Goal: Transaction & Acquisition: Purchase product/service

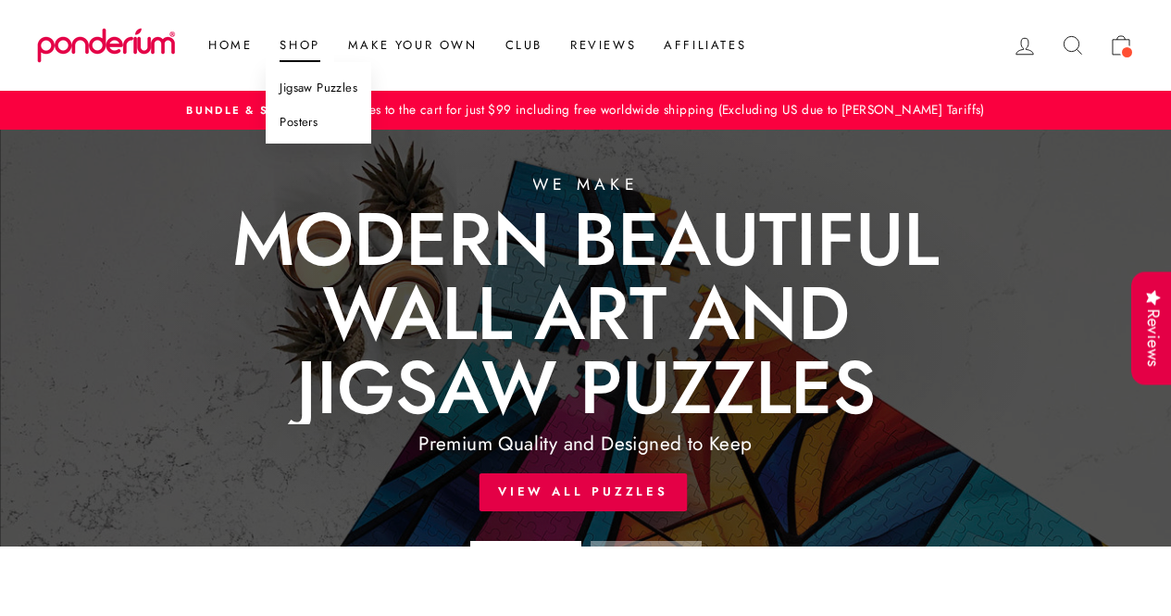
click at [328, 84] on link "Jigsaw Puzzles" at bounding box center [319, 88] width 106 height 34
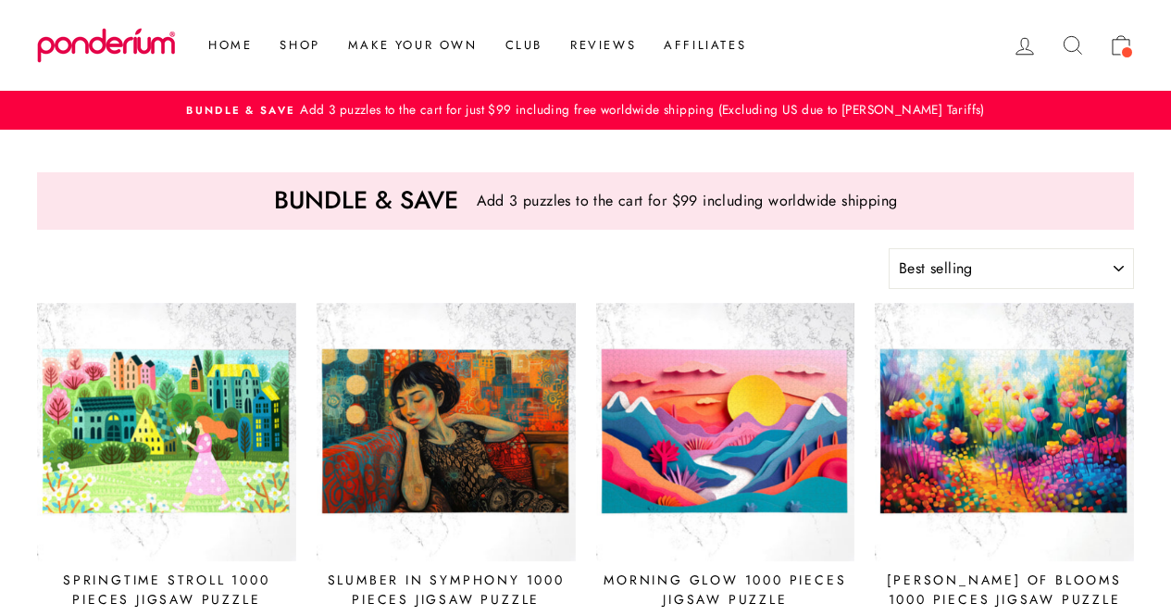
select select "best-selling"
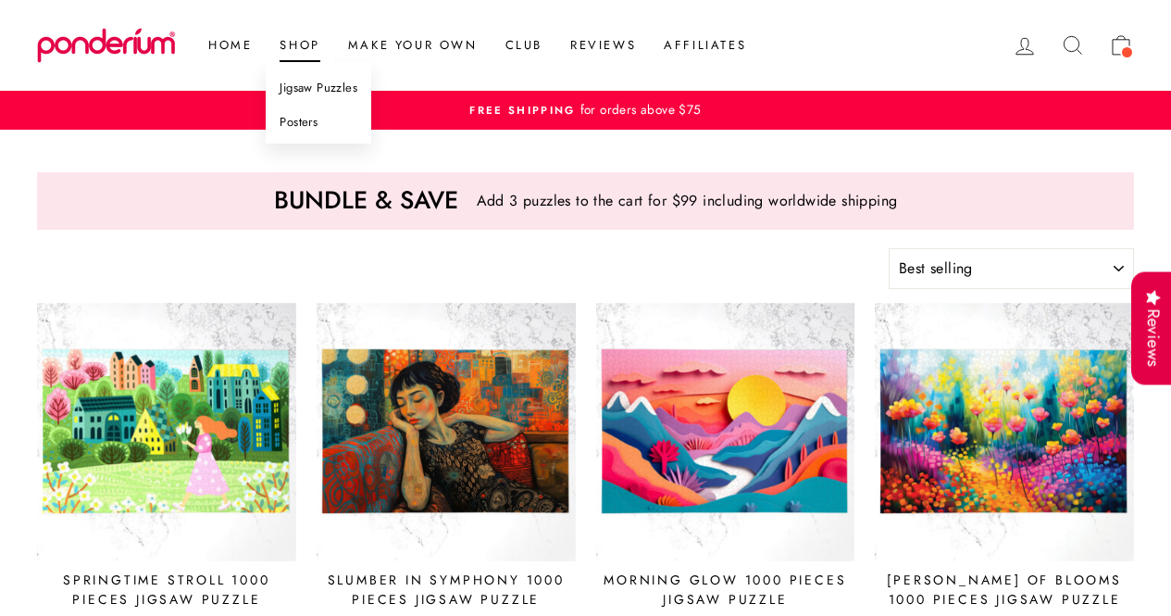
click at [280, 47] on link "Shop" at bounding box center [300, 45] width 68 height 33
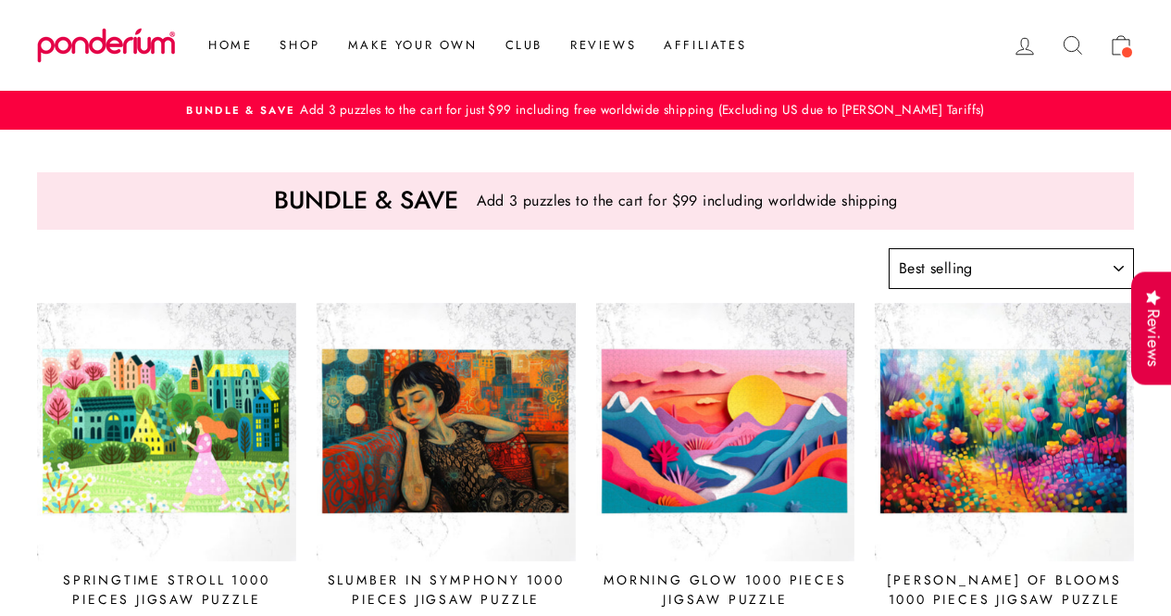
click at [1069, 266] on select "Sort Featured Best selling Alphabetically, A-Z Alphabetically, Z-A Price, low t…" at bounding box center [1011, 268] width 245 height 41
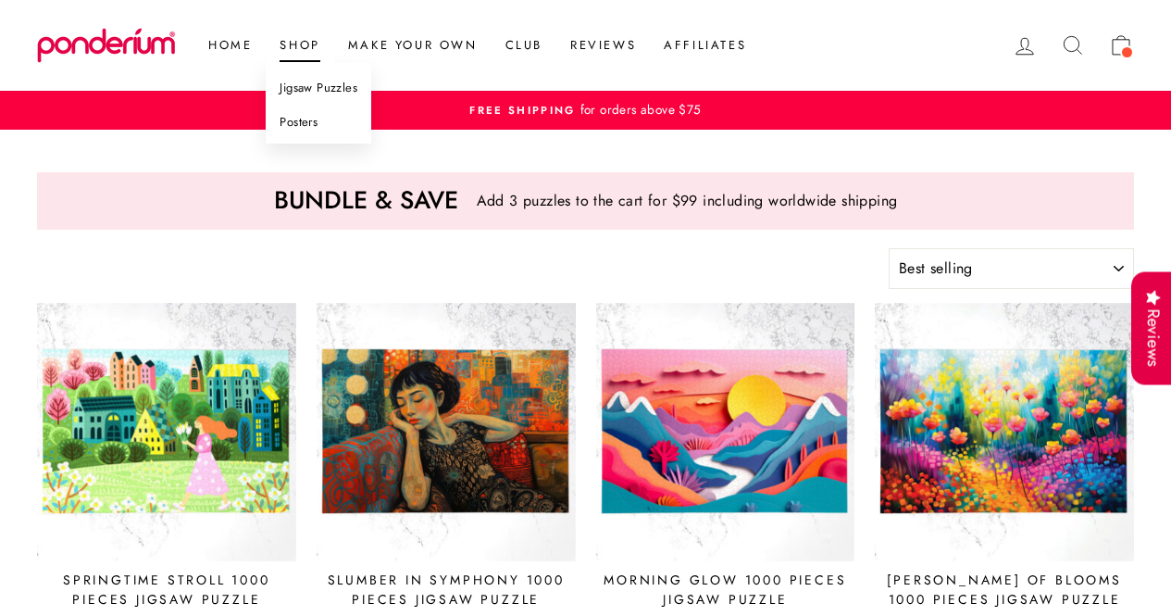
click at [294, 31] on link "Shop" at bounding box center [300, 45] width 68 height 33
click at [341, 75] on link "Jigsaw Puzzles" at bounding box center [319, 88] width 106 height 34
click at [343, 82] on link "Jigsaw Puzzles" at bounding box center [319, 88] width 106 height 34
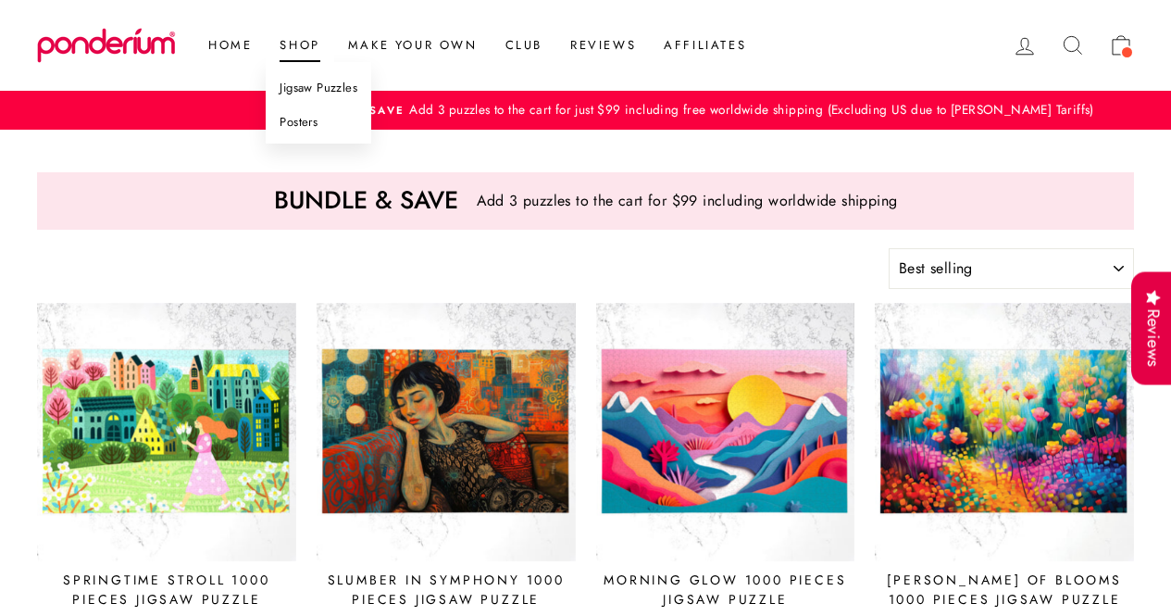
click at [343, 89] on link "Jigsaw Puzzles" at bounding box center [319, 88] width 106 height 34
click at [307, 93] on link "Jigsaw Puzzles" at bounding box center [319, 88] width 106 height 34
click at [326, 129] on link "Posters" at bounding box center [319, 123] width 106 height 34
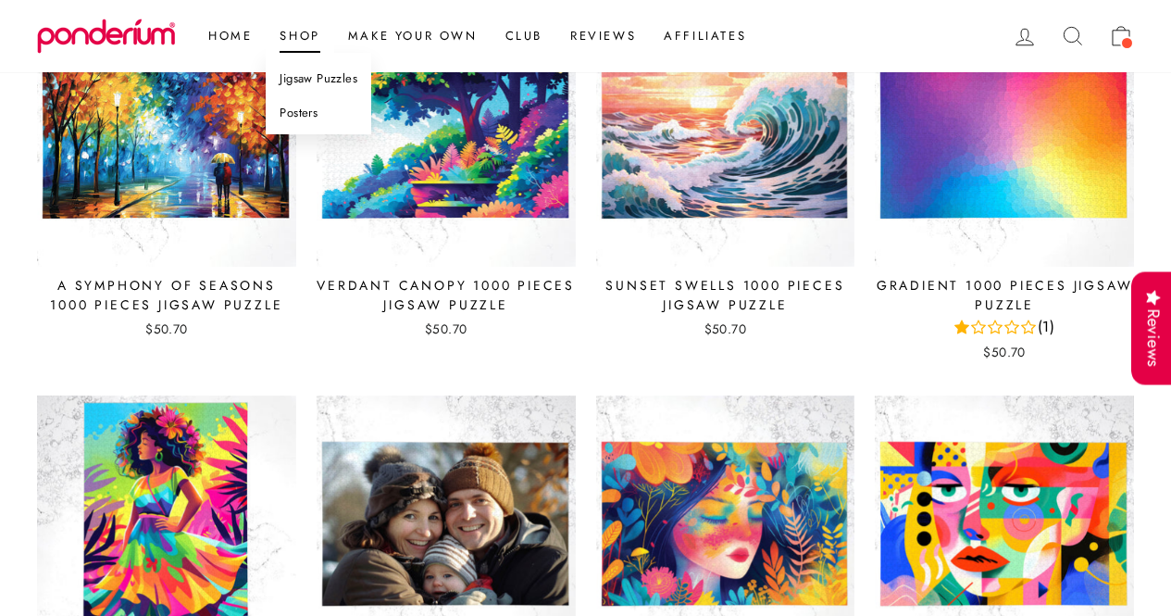
scroll to position [1409, 0]
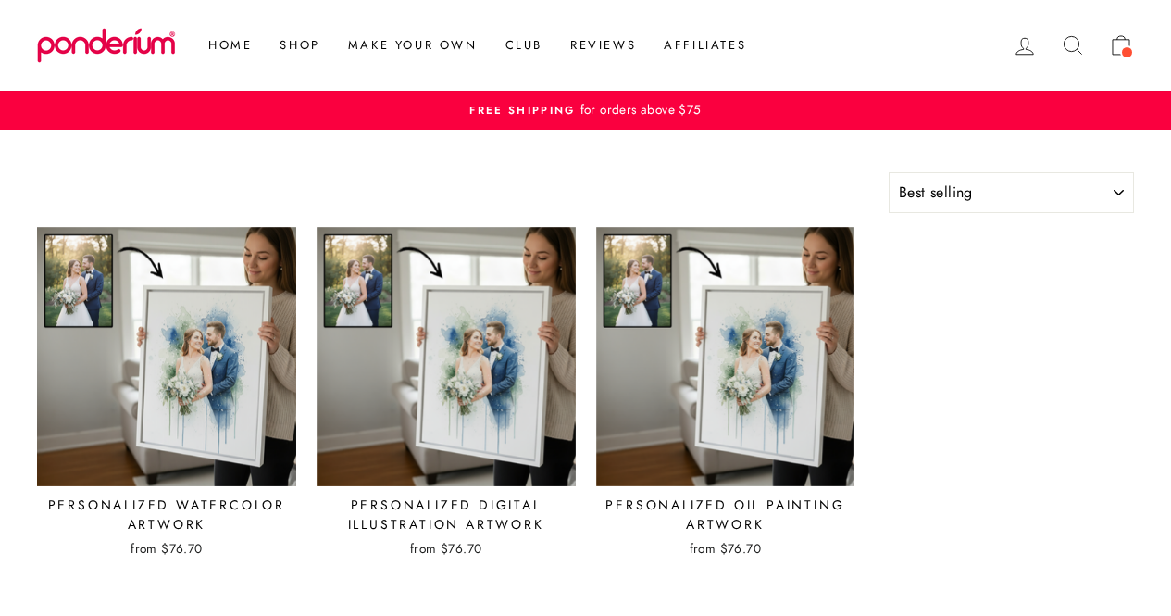
select select "best-selling"
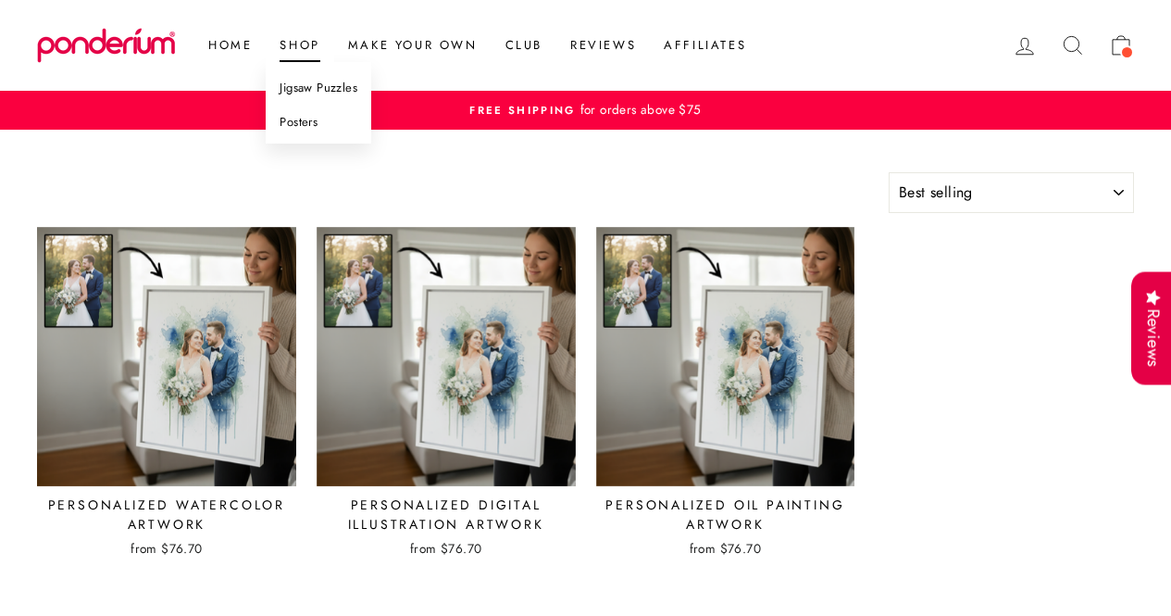
click at [291, 43] on link "Shop" at bounding box center [300, 45] width 68 height 33
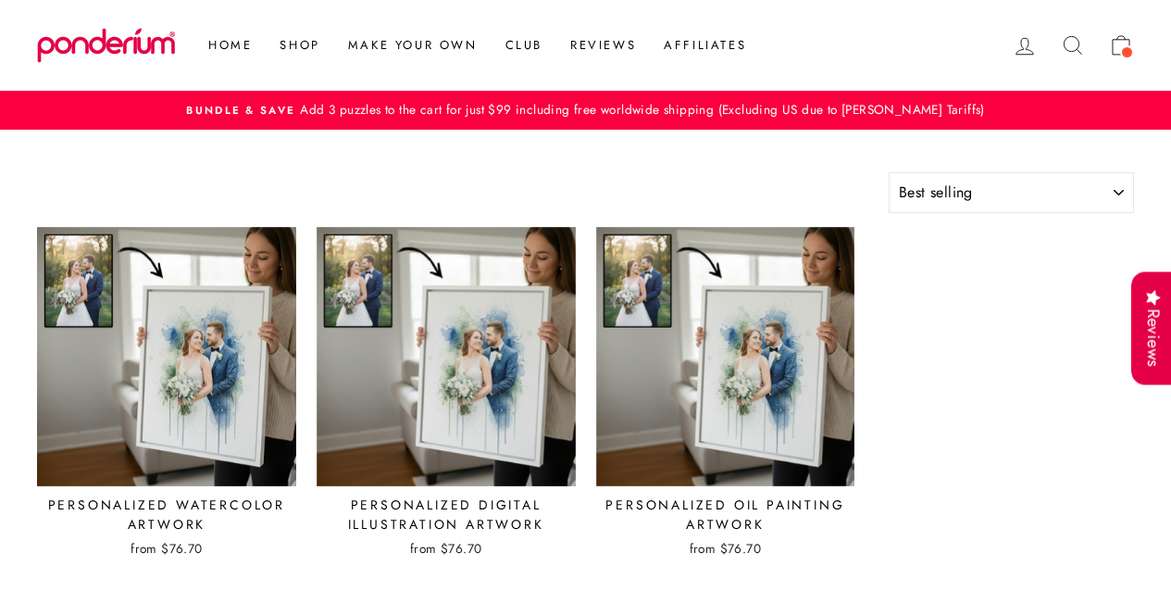
select select "best-selling"
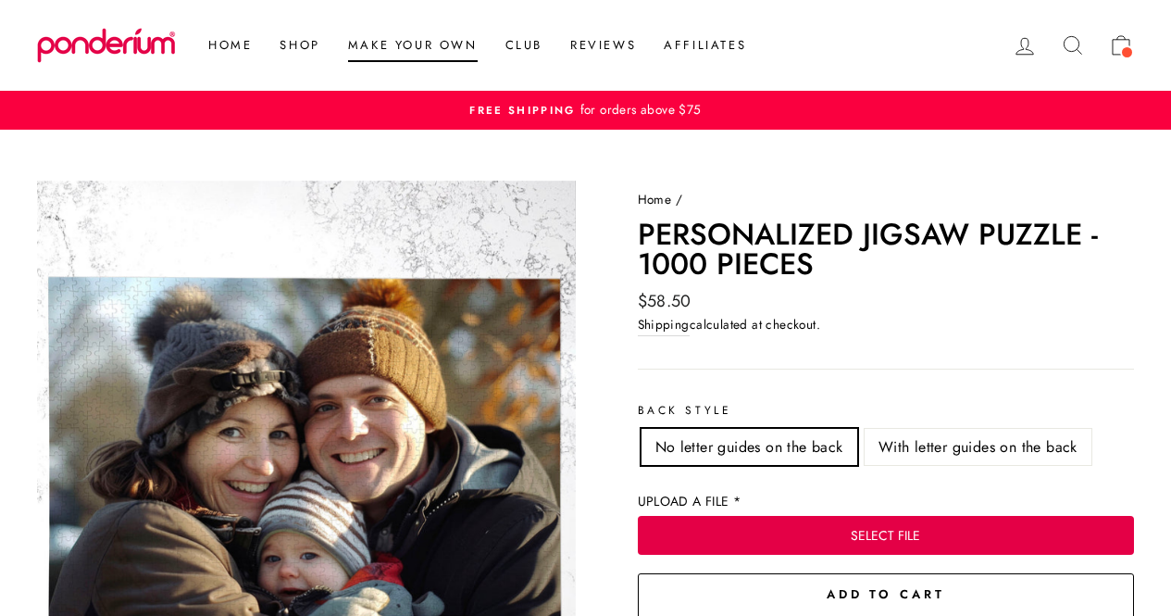
click at [413, 45] on link "Make Your Own" at bounding box center [412, 45] width 157 height 33
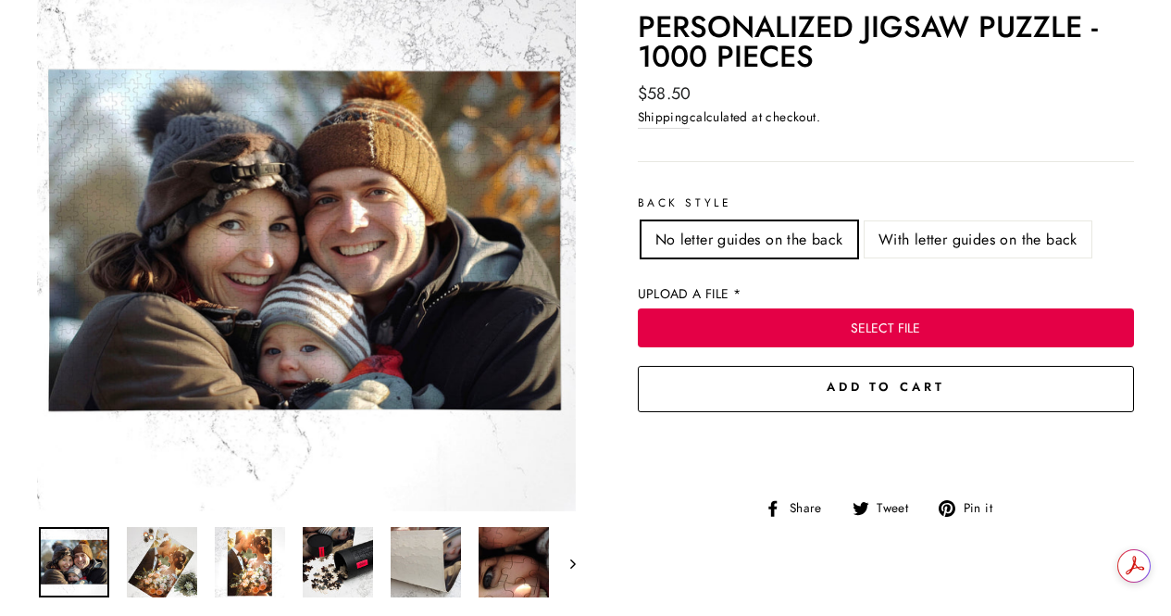
scroll to position [210, 0]
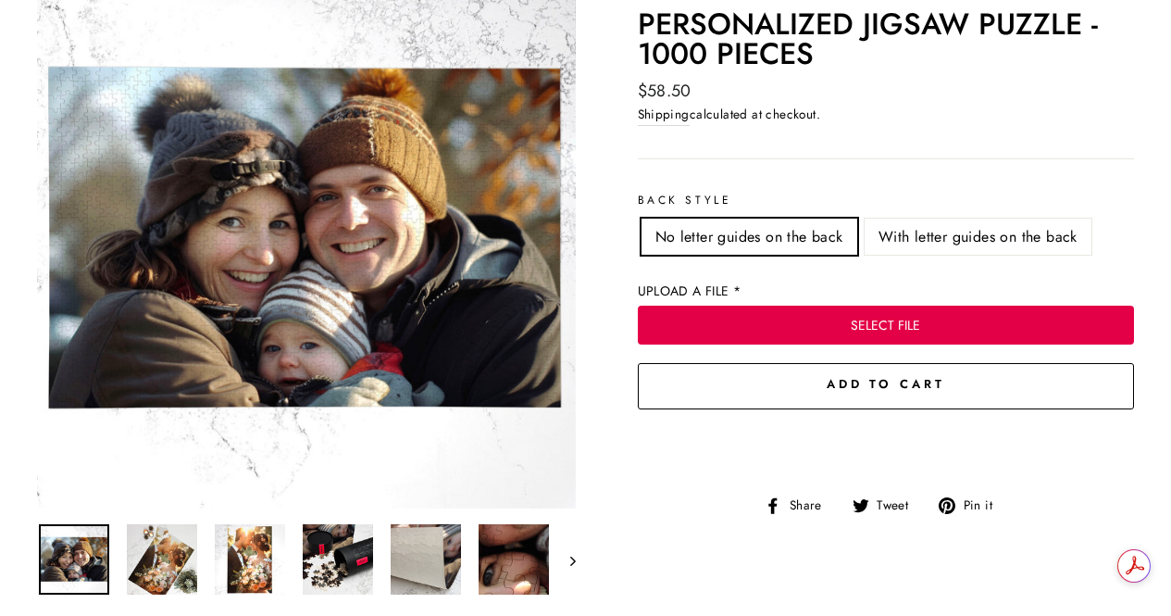
click at [765, 326] on button "SELECT FILE" at bounding box center [886, 325] width 497 height 39
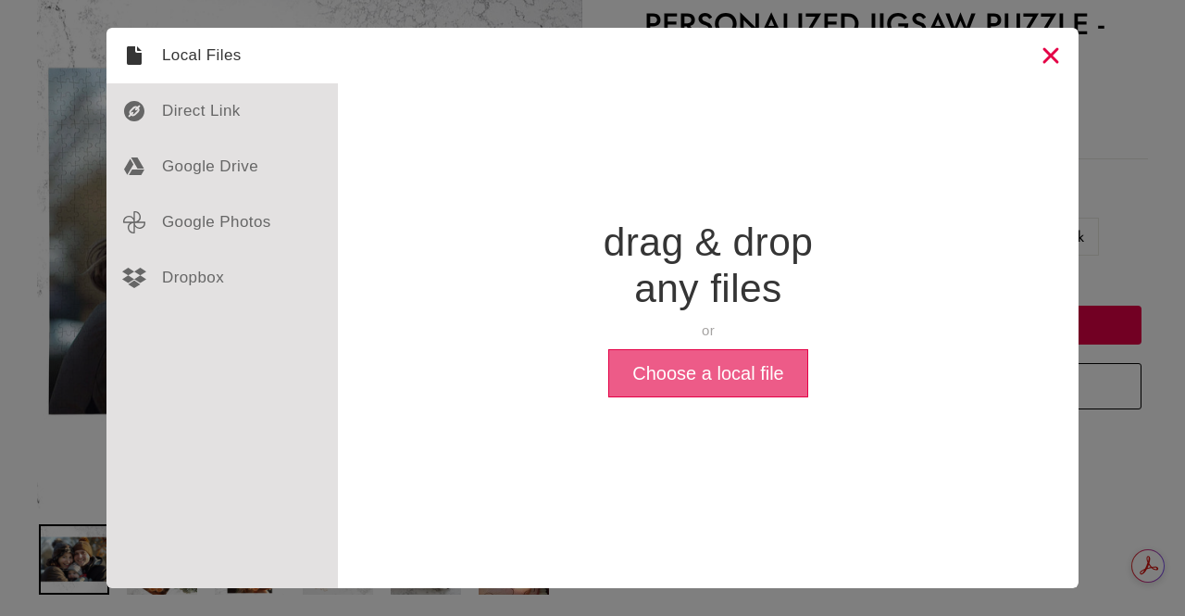
click at [751, 371] on button "Choose a local file" at bounding box center [707, 373] width 199 height 48
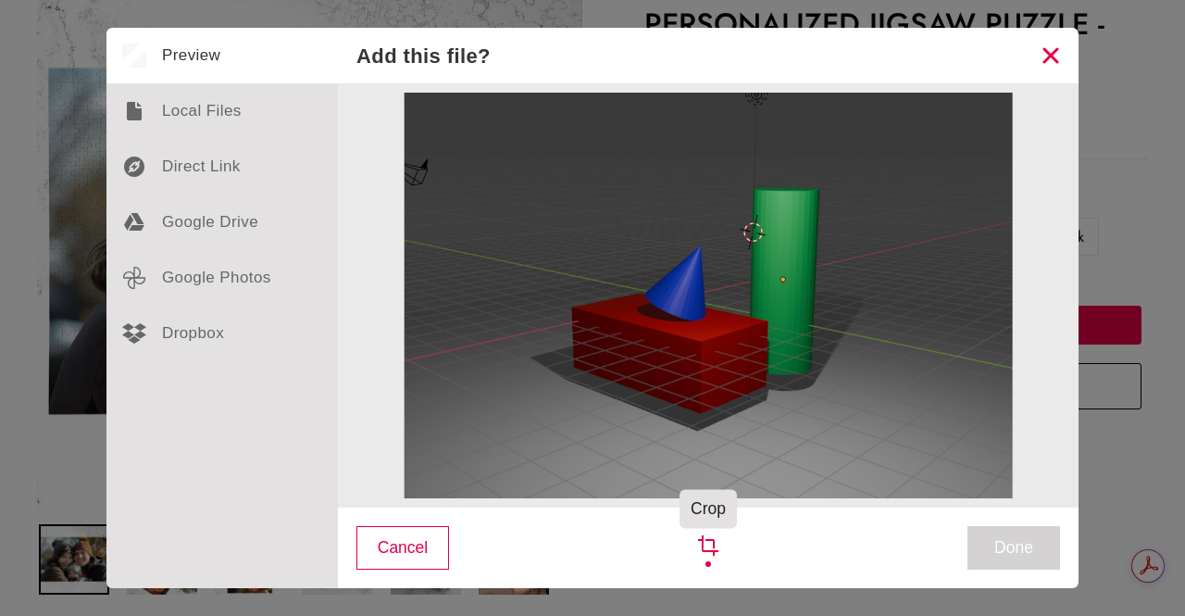
click at [710, 559] on div "Crop" at bounding box center [709, 548] width 42 height 42
click at [708, 552] on div "Crop" at bounding box center [709, 548] width 42 height 42
click at [939, 351] on img at bounding box center [709, 296] width 608 height 406
click at [939, 398] on img at bounding box center [709, 296] width 608 height 406
click at [709, 556] on div "Crop" at bounding box center [709, 548] width 42 height 42
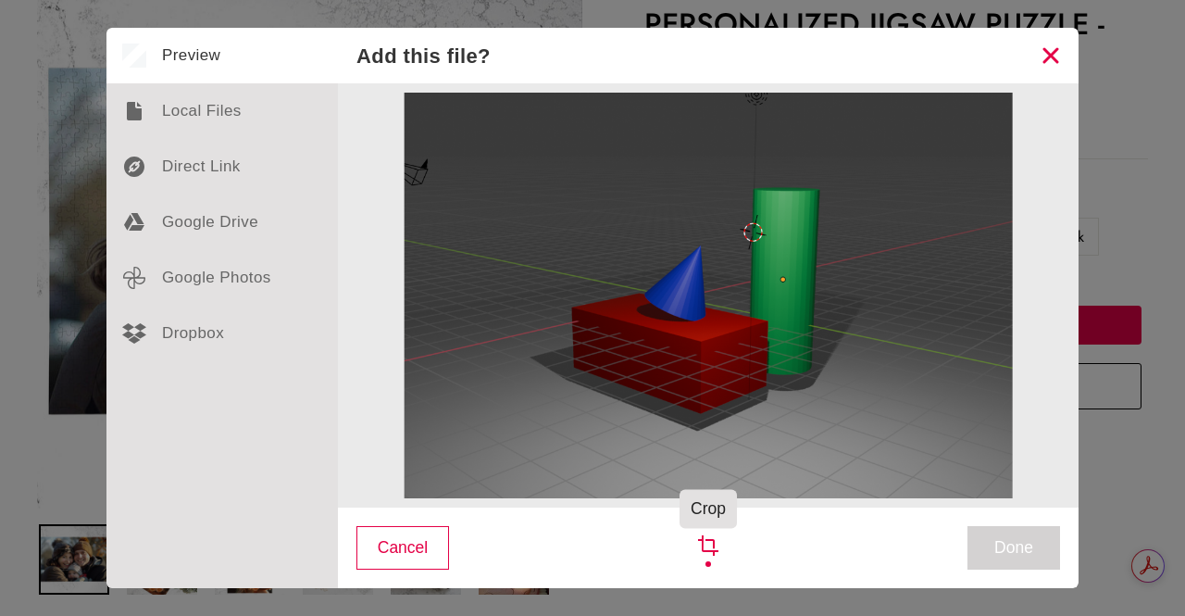
click at [709, 556] on div "Crop" at bounding box center [709, 548] width 42 height 42
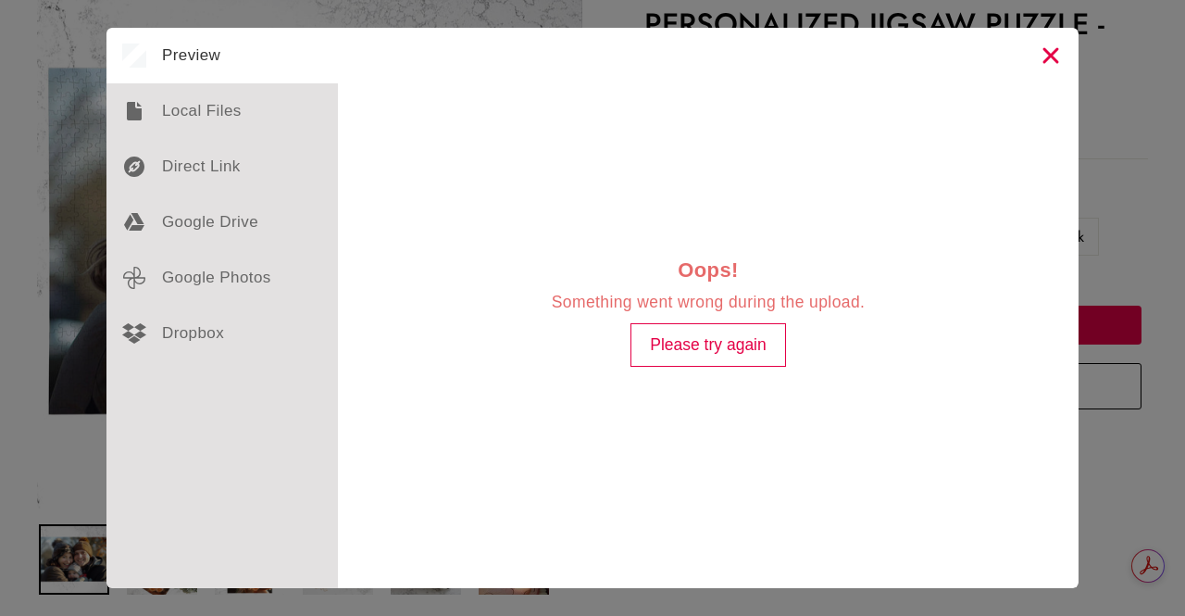
click at [679, 345] on button "Please try again" at bounding box center [709, 345] width 156 height 44
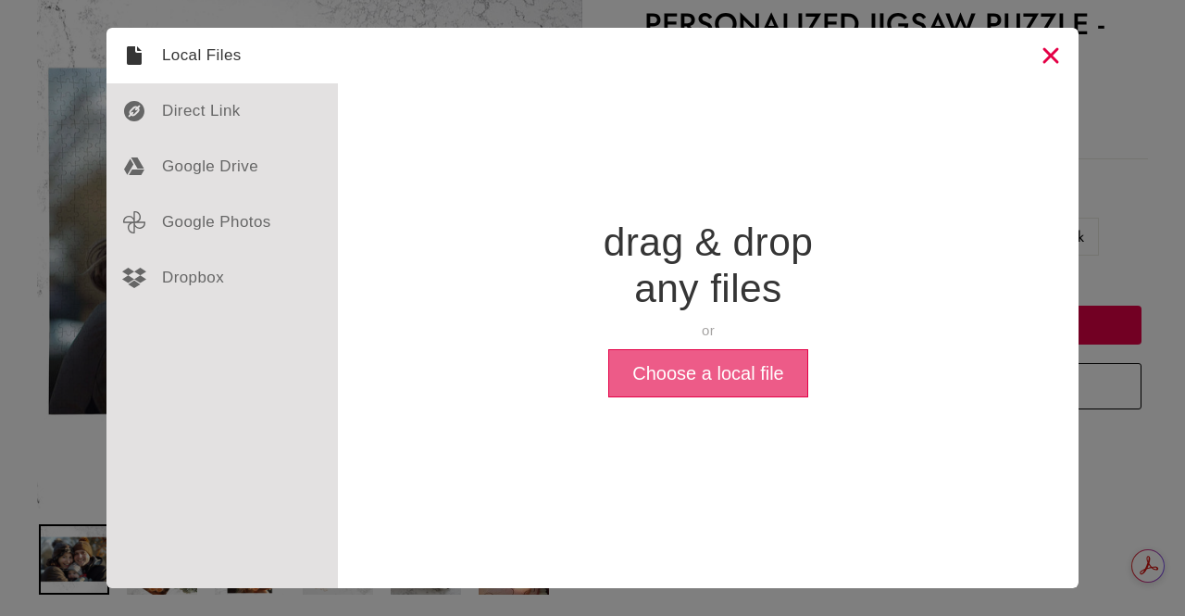
click at [691, 382] on button "Choose a local file" at bounding box center [707, 373] width 199 height 48
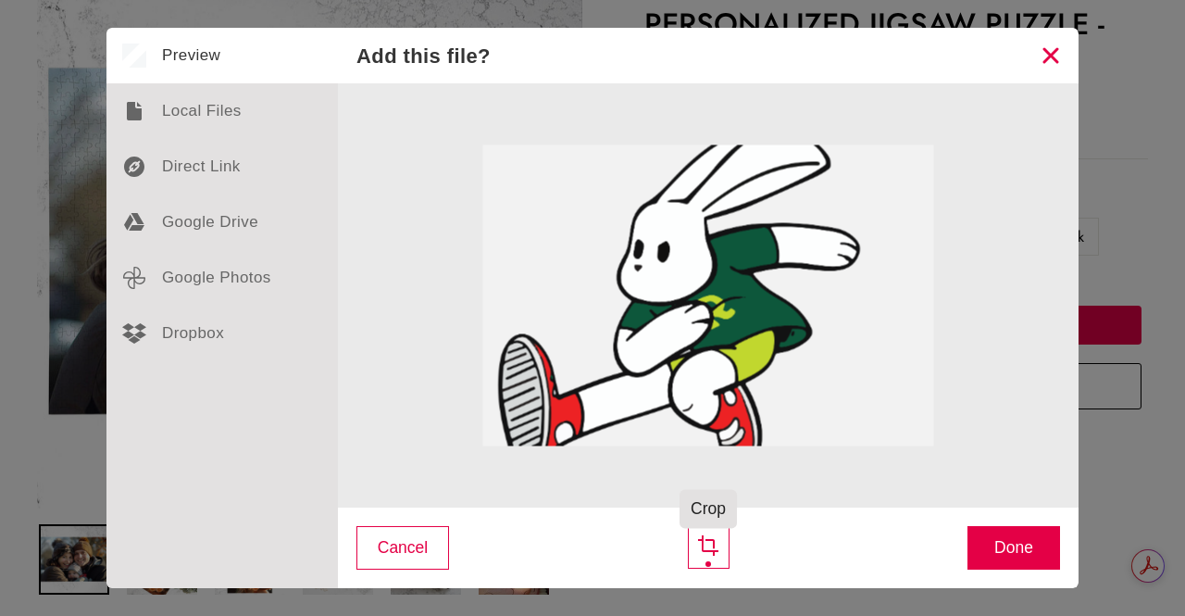
click at [713, 549] on div "Crop" at bounding box center [709, 548] width 42 height 42
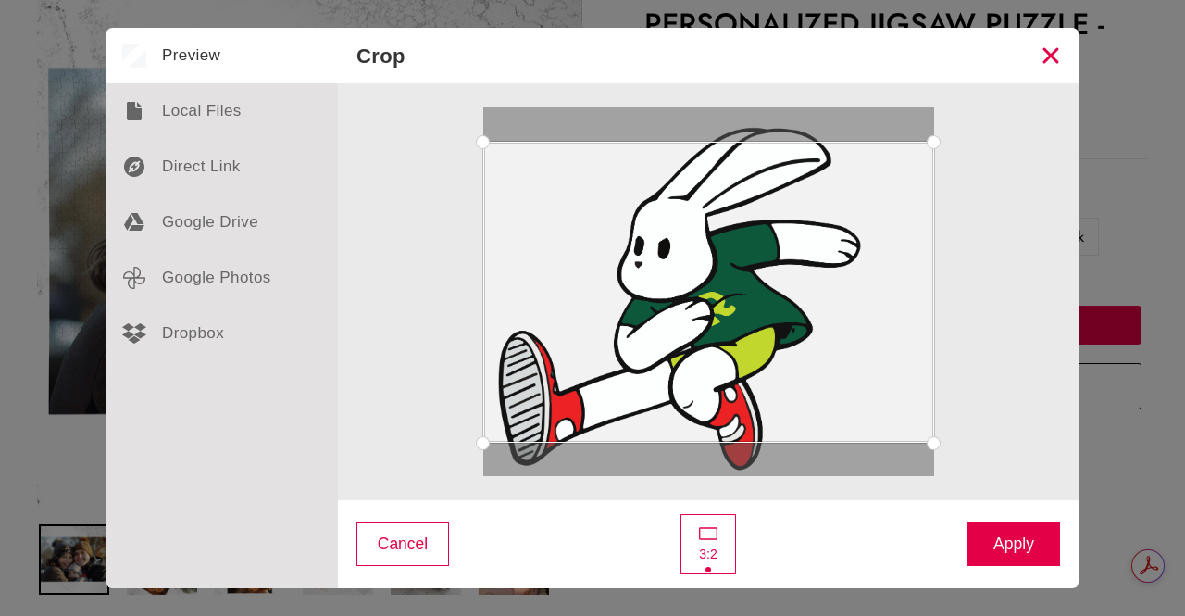
click at [1054, 48] on button "Close" at bounding box center [1051, 56] width 56 height 56
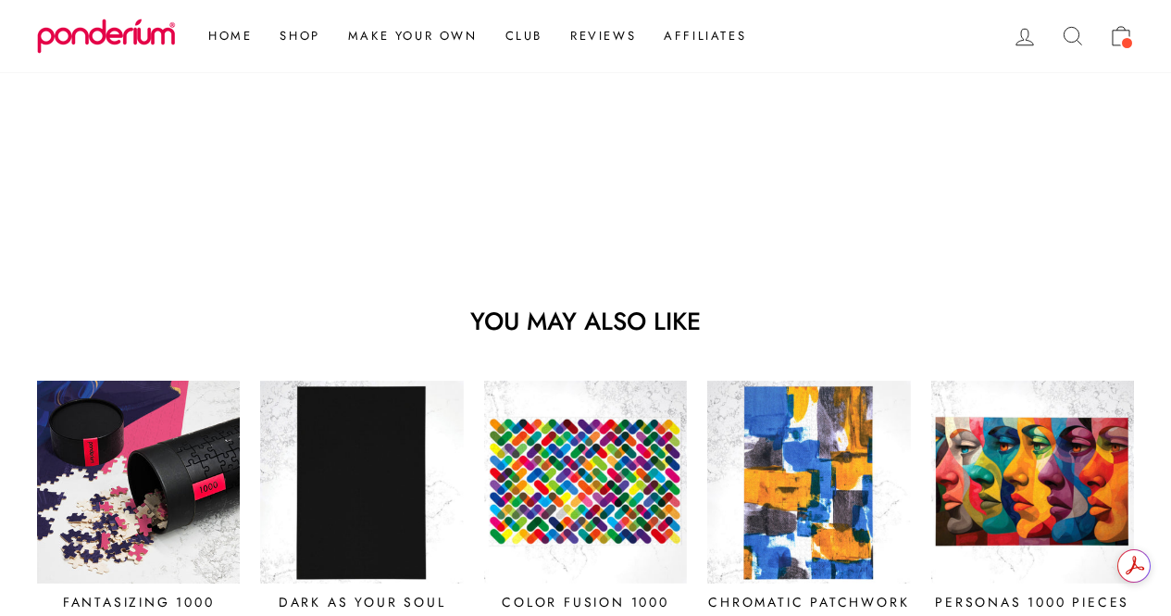
scroll to position [0, 0]
click at [96, 519] on img at bounding box center [138, 482] width 205 height 205
